Goal: Task Accomplishment & Management: Manage account settings

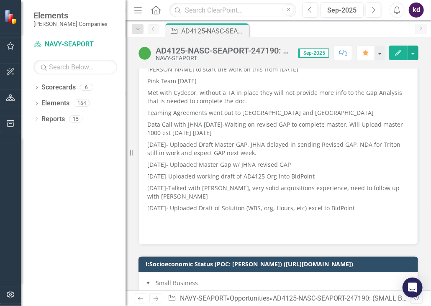
scroll to position [460, 0]
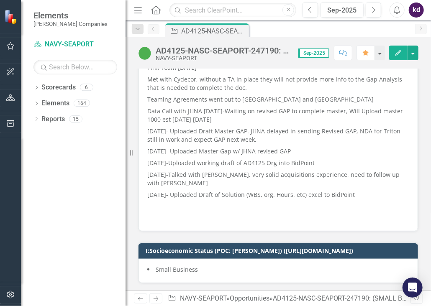
click at [366, 196] on p "[DATE]- Uploaded Draft of Solution (WBS, org, Hours, etc) excel to BidPoint" at bounding box center [278, 195] width 262 height 12
click at [398, 57] on button "Edit" at bounding box center [398, 53] width 18 height 15
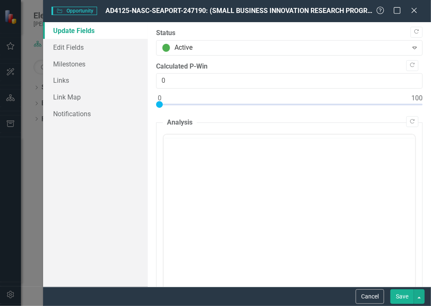
scroll to position [0, 0]
click at [412, 12] on icon at bounding box center [413, 10] width 6 height 6
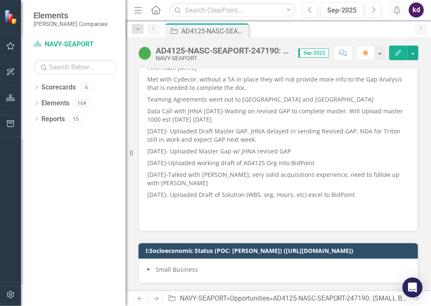
click at [204, 192] on p "[DATE]- Uploaded Draft of Solution (WBS, org, Hours, etc) excel to BidPoint" at bounding box center [278, 195] width 262 height 12
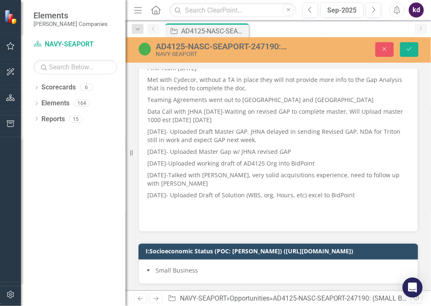
scroll to position [460, 0]
click at [359, 194] on p "[DATE]- Uploaded Draft of Solution (WBS, org, Hours, etc) excel to BidPoint" at bounding box center [278, 195] width 262 height 12
click at [153, 205] on p at bounding box center [278, 207] width 262 height 12
click at [367, 194] on p "[DATE]- Uploaded Draft of Solution (WBS, org, Hours, etc) excel to BidPoint" at bounding box center [278, 195] width 262 height 12
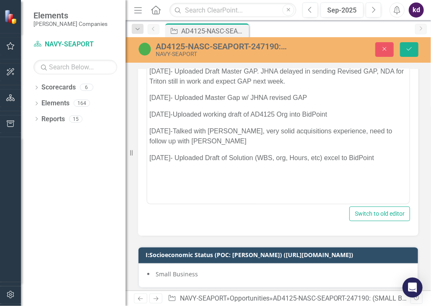
scroll to position [503, 0]
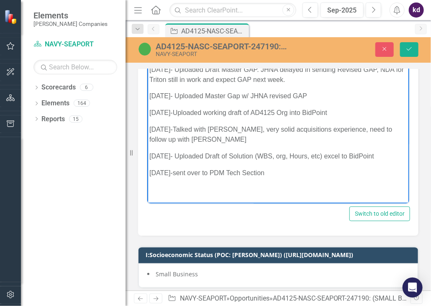
click at [234, 171] on p "[DATE]-sent over to PDM Tech Section" at bounding box center [277, 173] width 257 height 10
click at [301, 174] on p "[DATE]-sent over to PDM Proposal Tech Section" at bounding box center [277, 173] width 257 height 10
click at [406, 47] on icon "Save" at bounding box center [409, 49] width 8 height 6
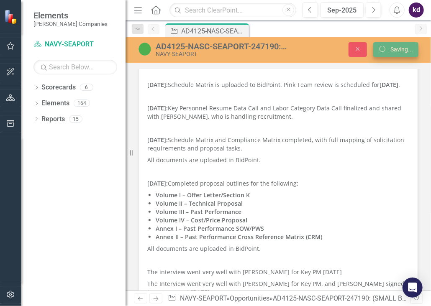
scroll to position [209, 0]
